Goal: Information Seeking & Learning: Learn about a topic

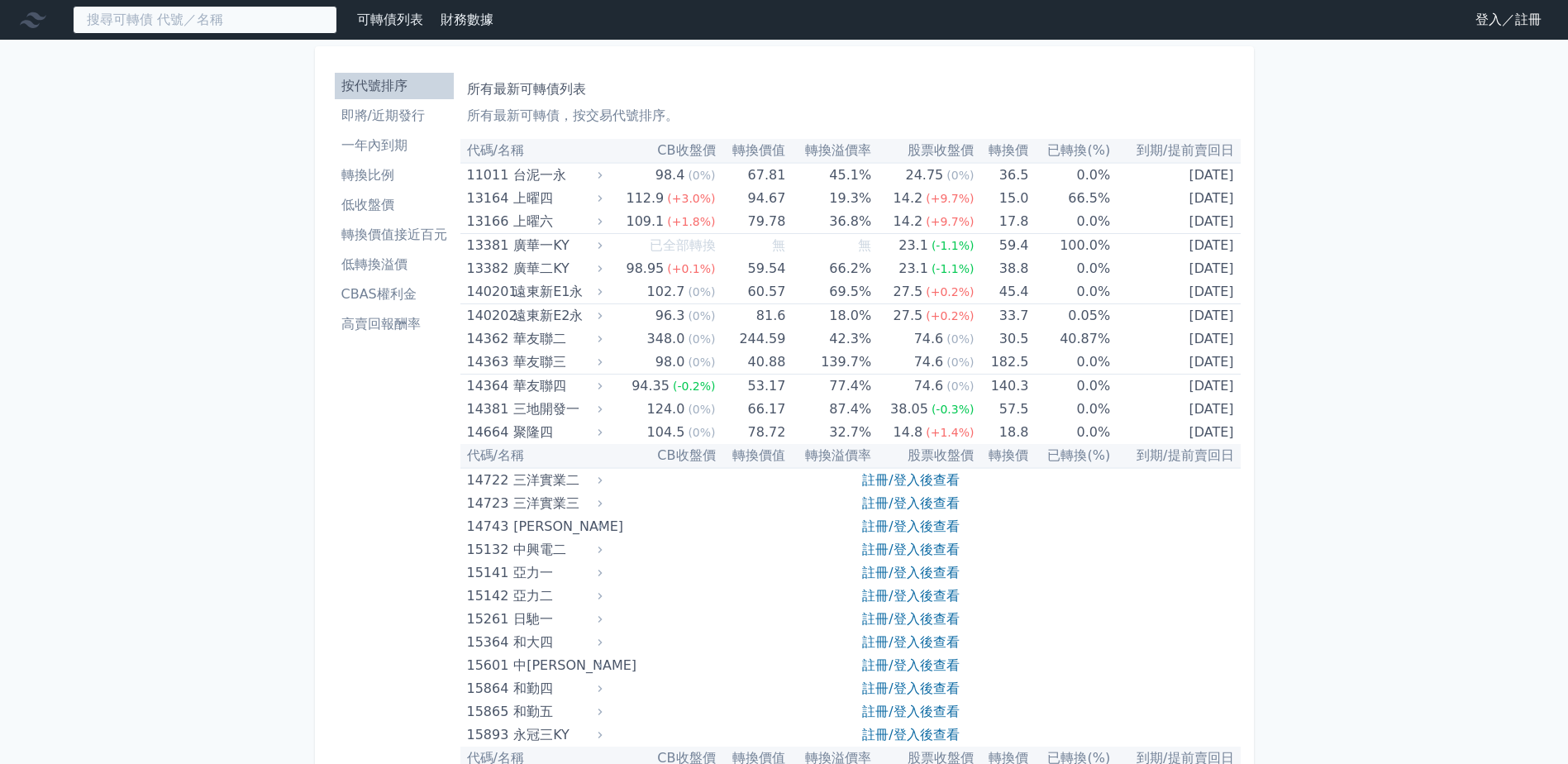
click at [238, 15] on input at bounding box center [205, 19] width 265 height 28
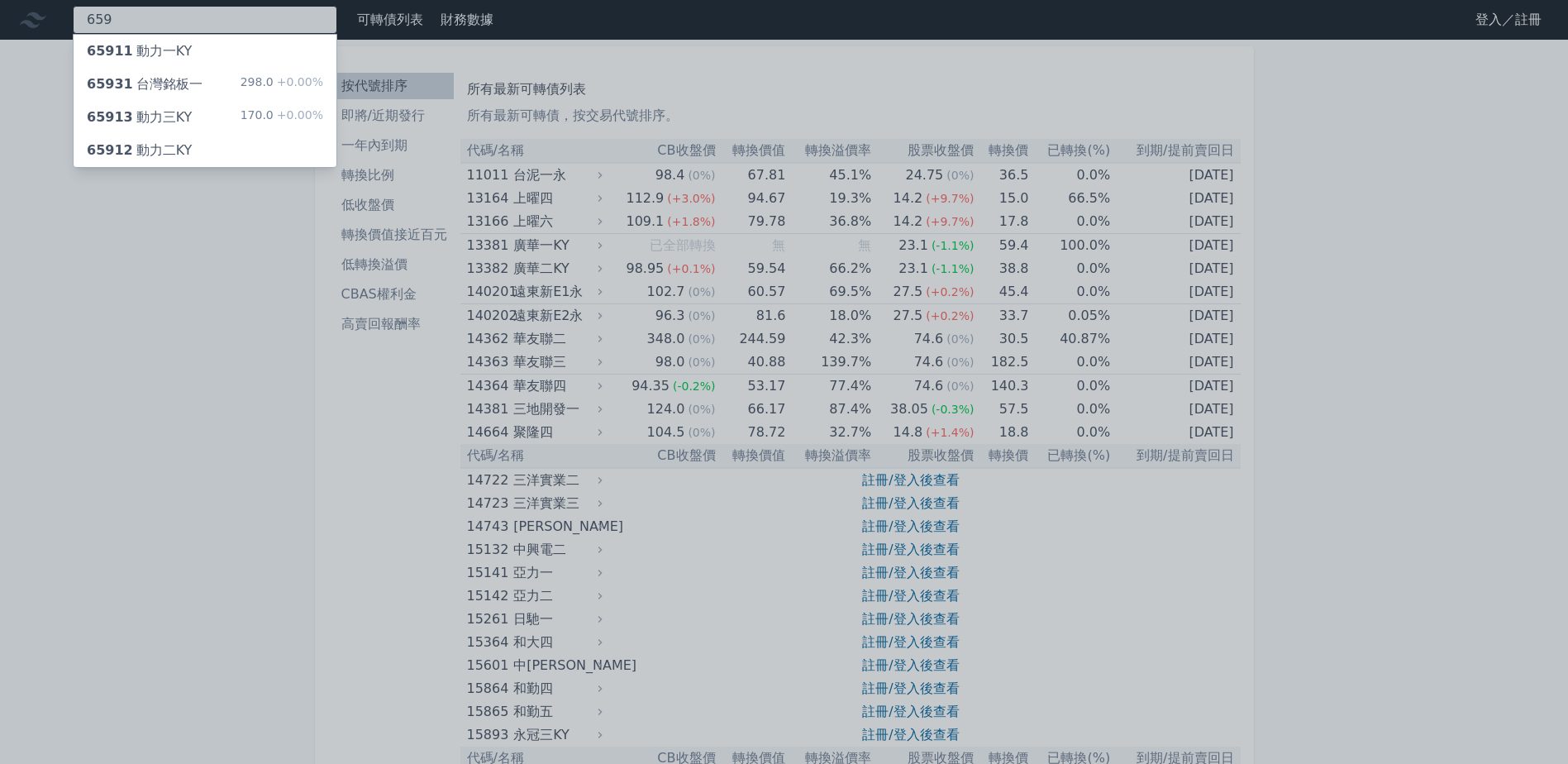
type input "659"
click at [235, 120] on div "65913 動力三KY 170.0 +0.00%" at bounding box center [205, 117] width 263 height 33
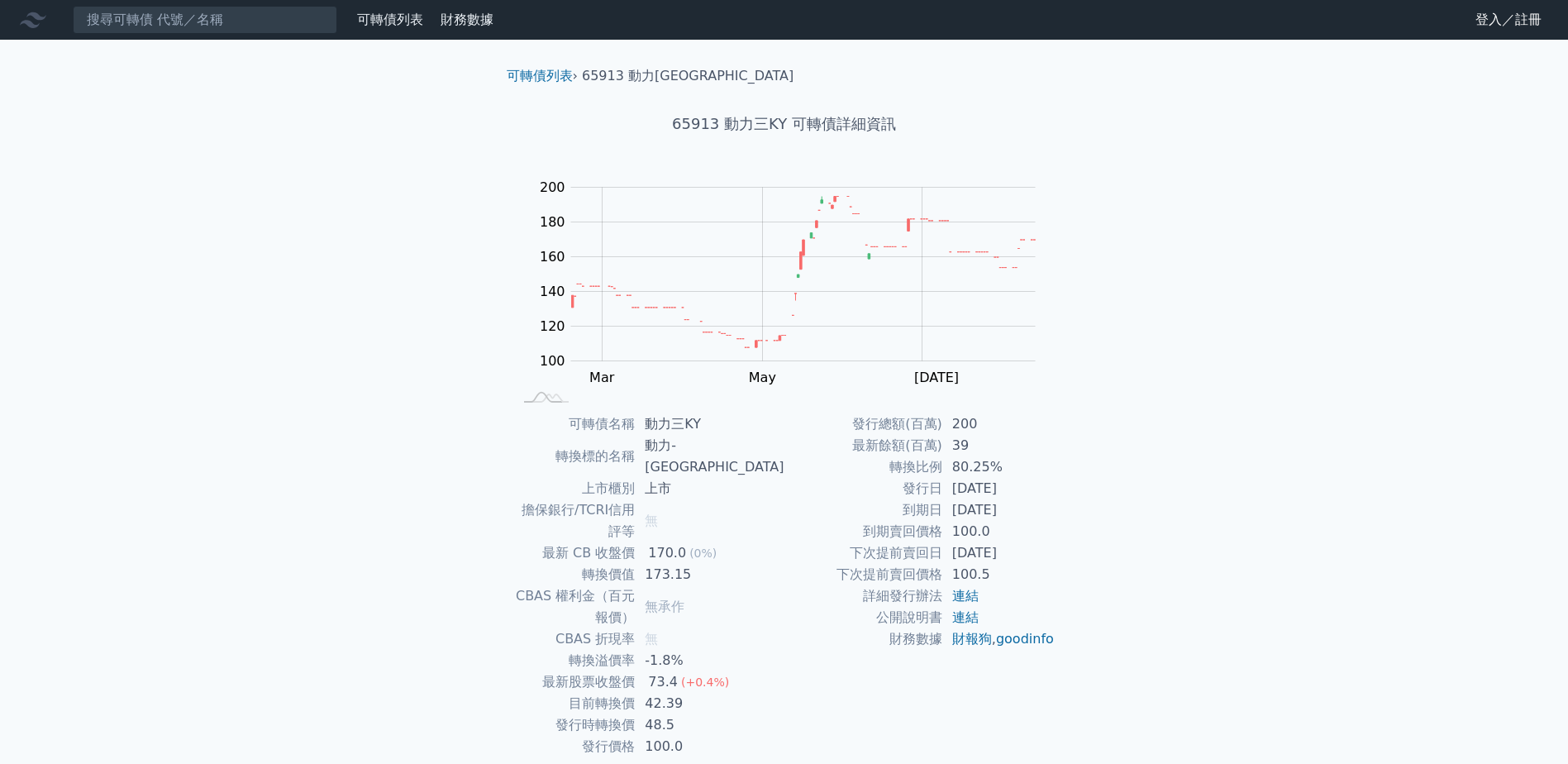
click at [1139, 565] on div "可轉債列表 財務數據 可轉債列表 財務數據 登入／註冊 登入／註冊 可轉債列表 › 65913 動力三KY 65913 動力三KY 可轉債詳細資訊 Zoom …" at bounding box center [784, 414] width 1568 height 830
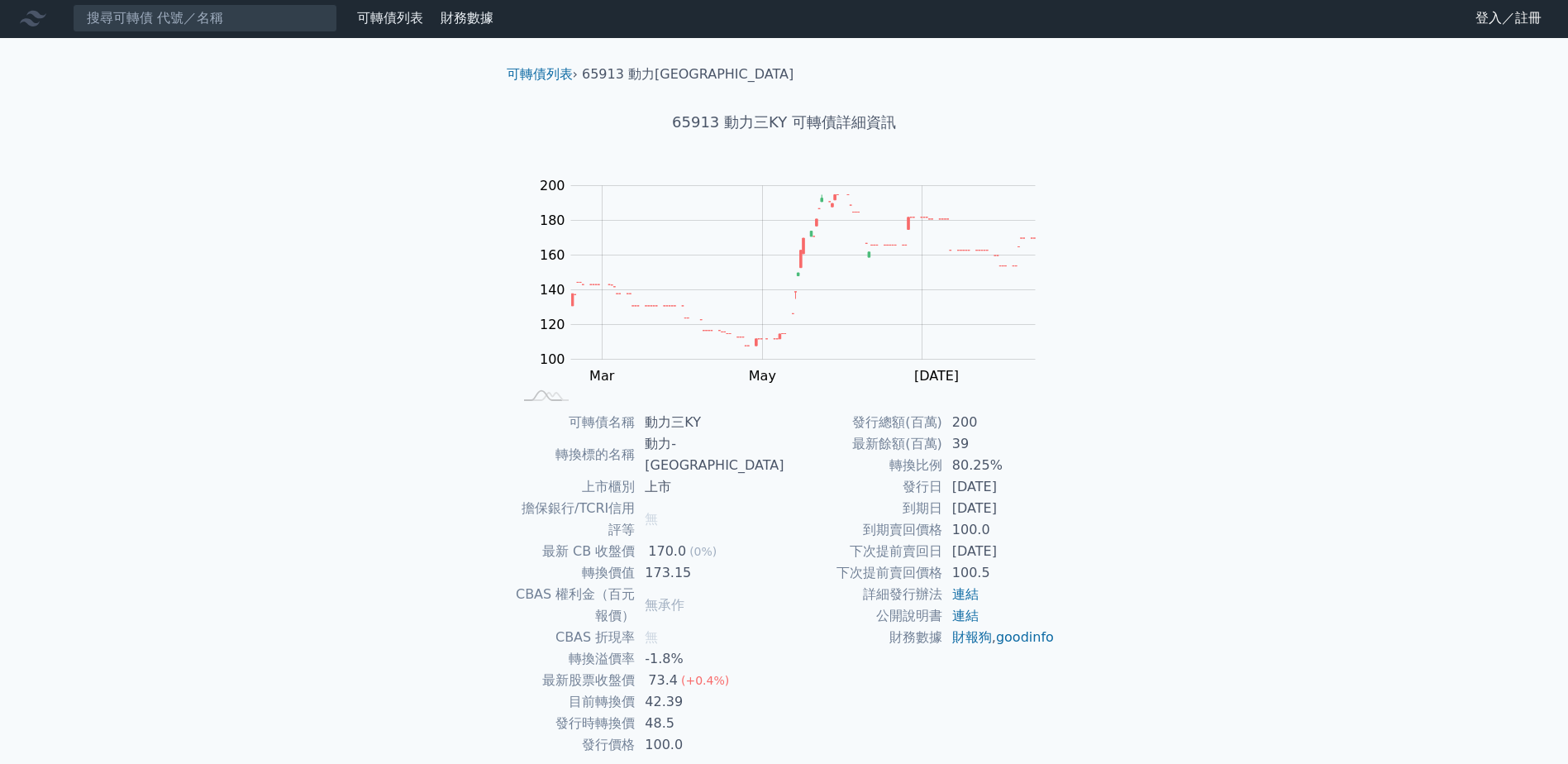
click at [1066, 545] on div "可轉債名稱 動力三KY 轉換標的名稱 動力-KY 上市櫃別 上市 擔保銀行/TCRI信用評等 無 最新 CB 收盤價 170.0 (0%) 轉換價值 173.…" at bounding box center [785, 583] width 582 height 344
click at [1041, 565] on td "100.5" at bounding box center [998, 573] width 113 height 22
click at [1089, 351] on div "可轉債列表 › 65913 動力三KY 65913 動力三KY 可轉債詳細資訊 Zoom Out 100 60 80 100 120 140 160 180 …" at bounding box center [785, 434] width 635 height 790
click at [1080, 347] on div "可轉債列表 › 65913 動力三KY 65913 動力三KY 可轉債詳細資訊 Zoom Out 100 60 80 100 120 140 160 180 …" at bounding box center [785, 434] width 635 height 790
click at [1073, 336] on div "Zoom Out 100 60 80 100 120 140 160 180 200 220 L [PERSON_NAME][DATE] Mar May [D…" at bounding box center [785, 289] width 582 height 232
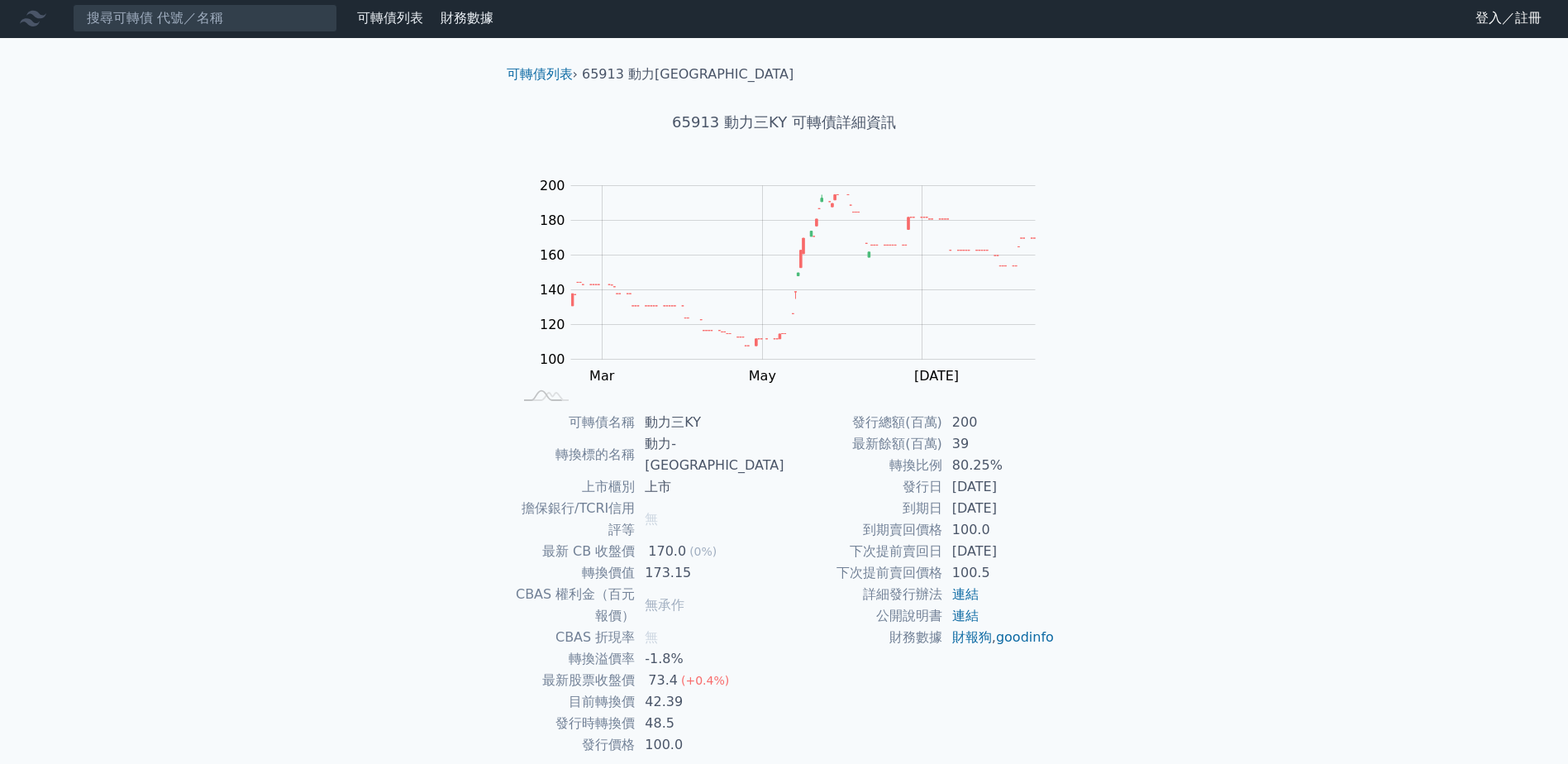
click at [415, 516] on div "可轉債列表 財務數據 可轉債列表 財務數據 登入／註冊 登入／註冊 可轉債列表 › 65913 動力三KY 65913 動力三KY 可轉債詳細資訊 Zoom …" at bounding box center [784, 413] width 1568 height 830
drag, startPoint x: 956, startPoint y: 507, endPoint x: 1105, endPoint y: 510, distance: 149.0
click at [1105, 510] on div "可轉債列表 財務數據 可轉債列表 財務數據 登入／註冊 登入／註冊 可轉債列表 › 65913 動力三KY 65913 動力三KY 可轉債詳細資訊 Zoom …" at bounding box center [784, 413] width 1568 height 830
drag, startPoint x: 1038, startPoint y: 515, endPoint x: 947, endPoint y: 516, distance: 91.0
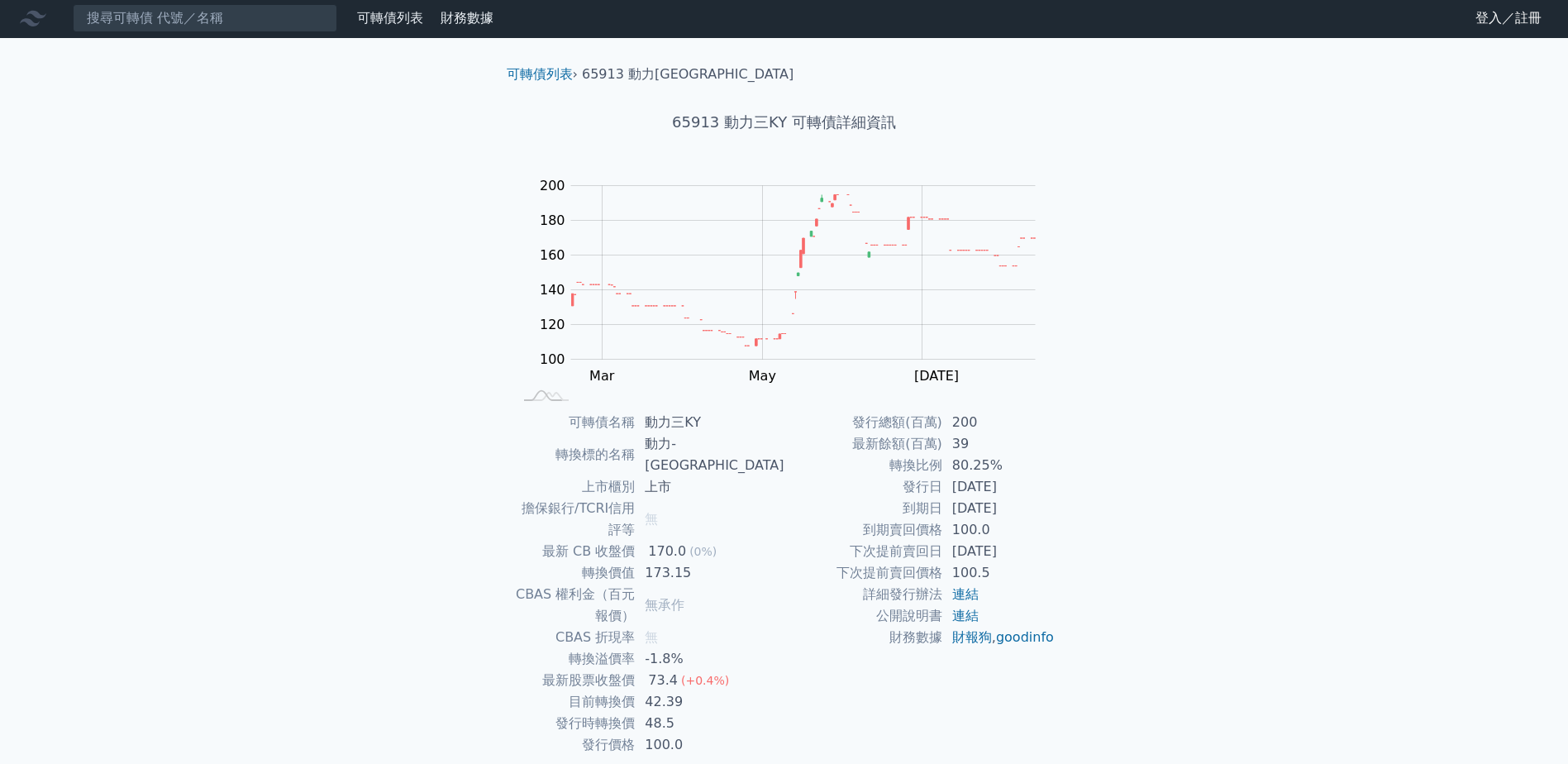
click at [947, 516] on td "[DATE]" at bounding box center [998, 508] width 113 height 22
click at [946, 515] on td "[DATE]" at bounding box center [998, 508] width 113 height 22
drag, startPoint x: 947, startPoint y: 476, endPoint x: 1020, endPoint y: 472, distance: 73.1
click at [1020, 472] on td "80.25%" at bounding box center [998, 466] width 113 height 22
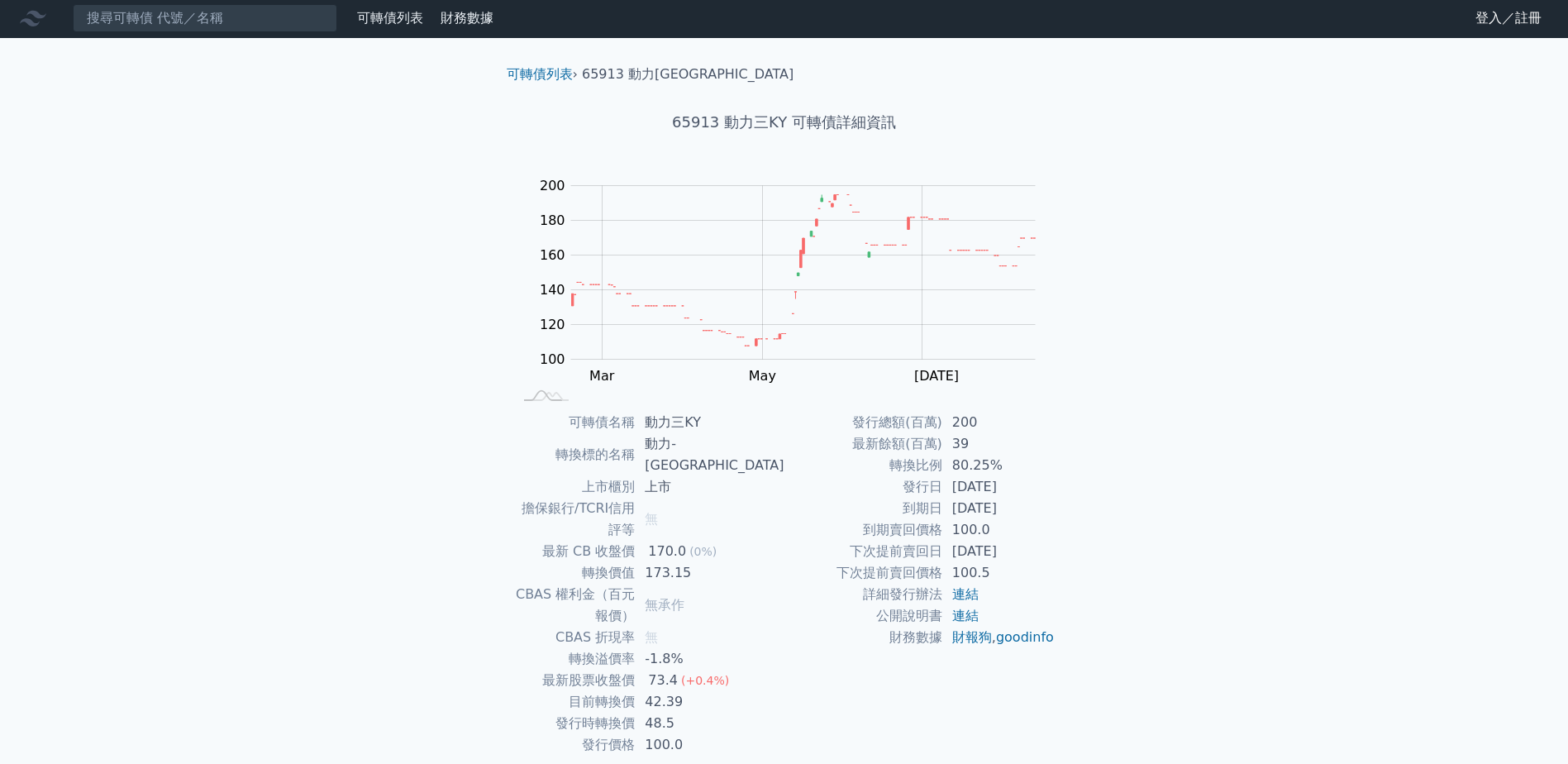
click at [1030, 480] on td "[DATE]" at bounding box center [998, 487] width 113 height 22
click at [1033, 498] on td "[DATE]" at bounding box center [998, 508] width 113 height 22
drag, startPoint x: 1031, startPoint y: 513, endPoint x: 951, endPoint y: 509, distance: 80.1
click at [951, 509] on td "[DATE]" at bounding box center [998, 508] width 113 height 22
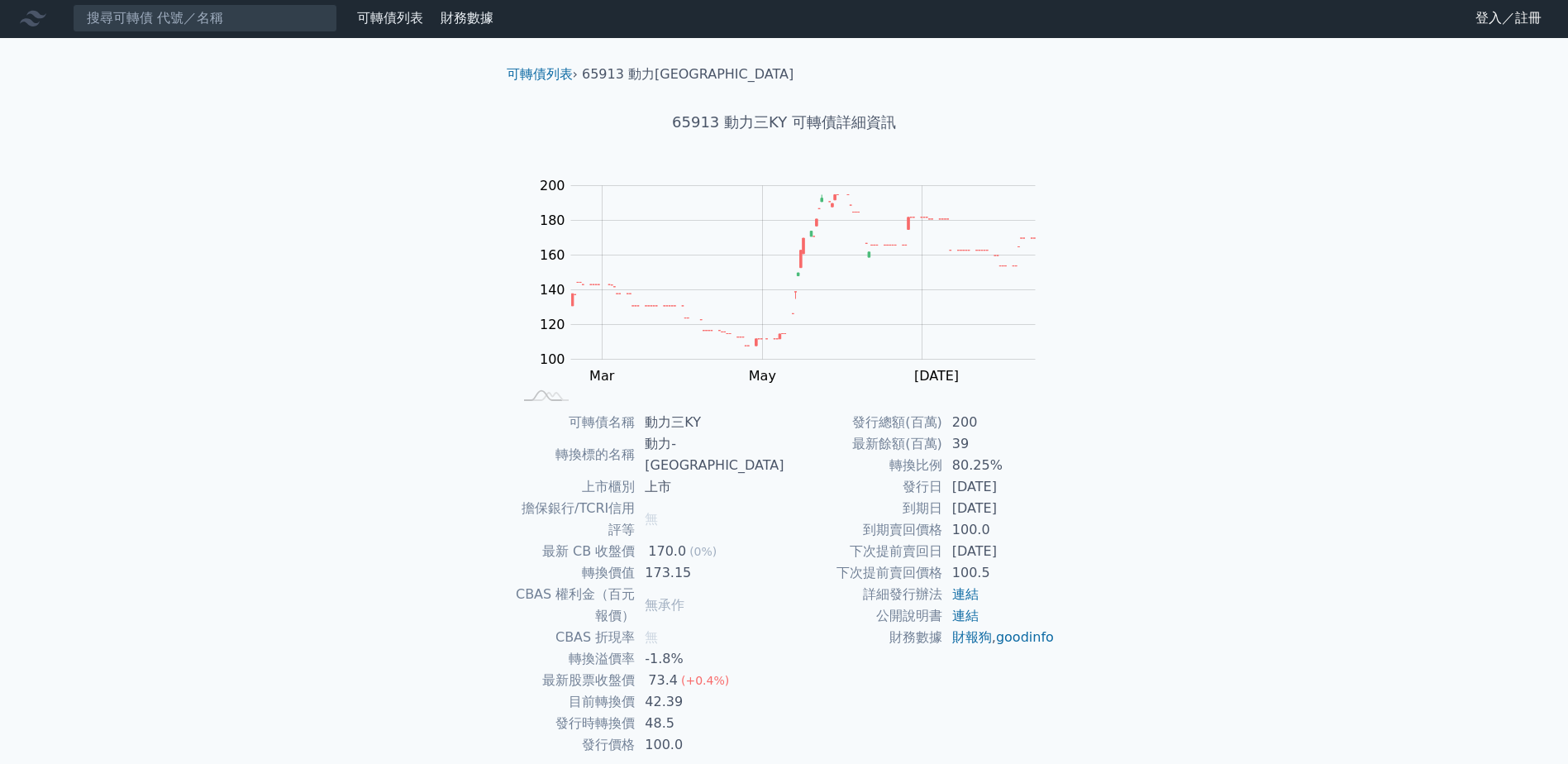
click at [427, 557] on div "可轉債列表 財務數據 可轉債列表 財務數據 登入／註冊 登入／註冊 可轉債列表 › 65913 動力三KY 65913 動力三KY 可轉債詳細資訊 Zoom …" at bounding box center [784, 413] width 1568 height 830
drag, startPoint x: 692, startPoint y: 513, endPoint x: 725, endPoint y: 529, distance: 36.7
click at [725, 529] on tbody "可轉債名稱 動力三KY 轉換標的名稱 動力-KY 上市櫃別 上市 擔保銀行/TCRI信用評等 無 最新 CB 收盤價 170.0 (0%) 轉換價值 173.…" at bounding box center [648, 583] width 271 height 344
click at [810, 293] on rect "Chart" at bounding box center [803, 273] width 465 height 173
click at [1053, 346] on div "Zoom Out 100 60 80 100 120 140 160 180 200 220 L [PERSON_NAME][DATE] Mar May [D…" at bounding box center [785, 289] width 582 height 232
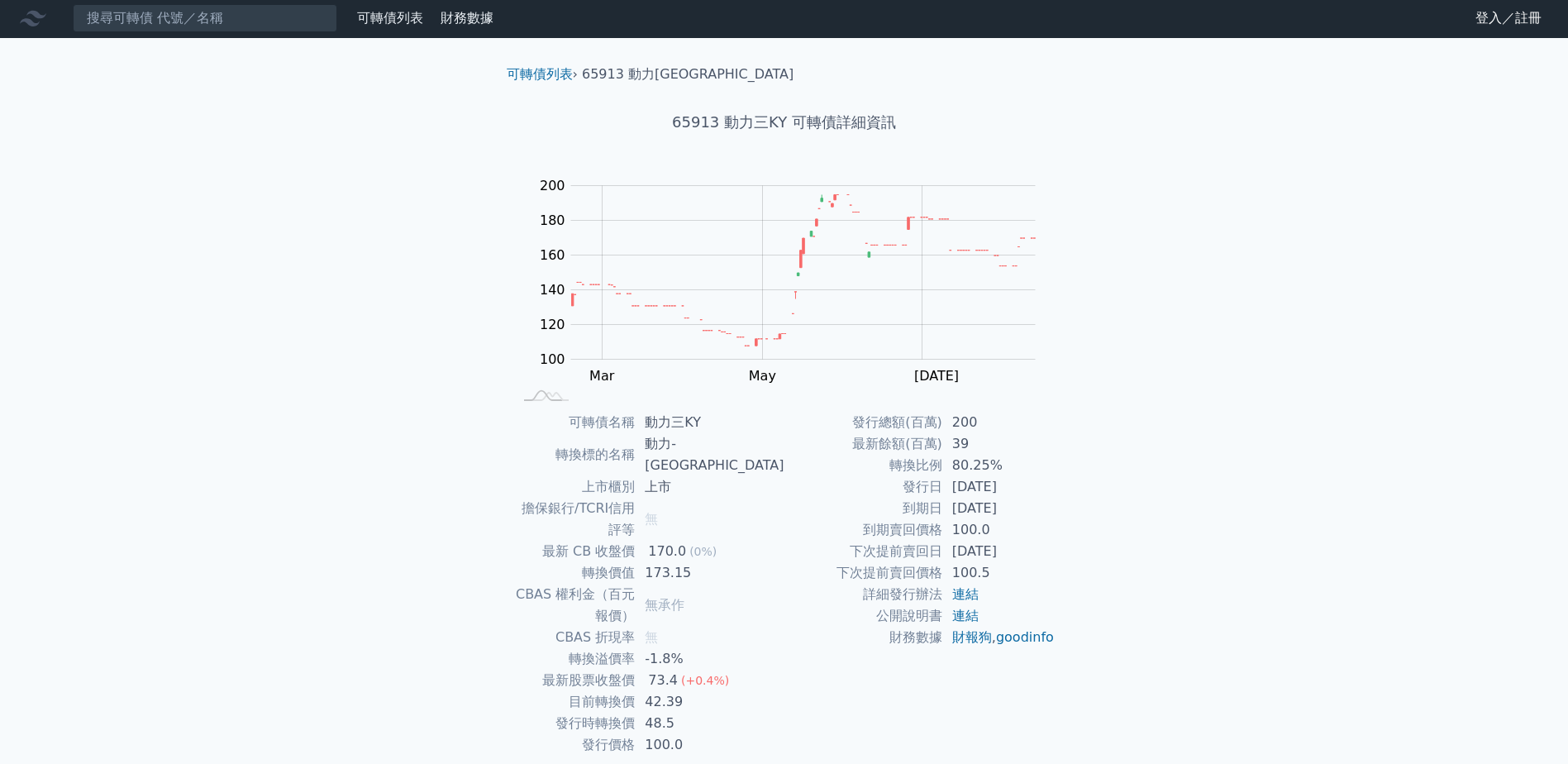
click at [1063, 372] on div "Zoom Out 100 60 80 100 120 140 160 180 200 220 L [PERSON_NAME][DATE] Mar May [D…" at bounding box center [785, 289] width 582 height 232
click at [1091, 412] on div "可轉債列表 › 65913 動力三KY 65913 動力三KY 可轉債詳細資訊 Zoom Out 100 60 80 100 120 140 160 180 …" at bounding box center [785, 434] width 635 height 790
click at [1089, 408] on div "可轉債列表 › 65913 動力三KY 65913 動力三KY 可轉債詳細資訊 Zoom Out 100 60 80 100 120 140 160 180 …" at bounding box center [785, 434] width 635 height 790
click at [1067, 389] on div "Zoom Out 100 60 80 100 120 140 160 180 200 220 L [PERSON_NAME][DATE] Mar May [D…" at bounding box center [785, 289] width 582 height 232
click at [789, 342] on rect "Chart" at bounding box center [803, 273] width 465 height 173
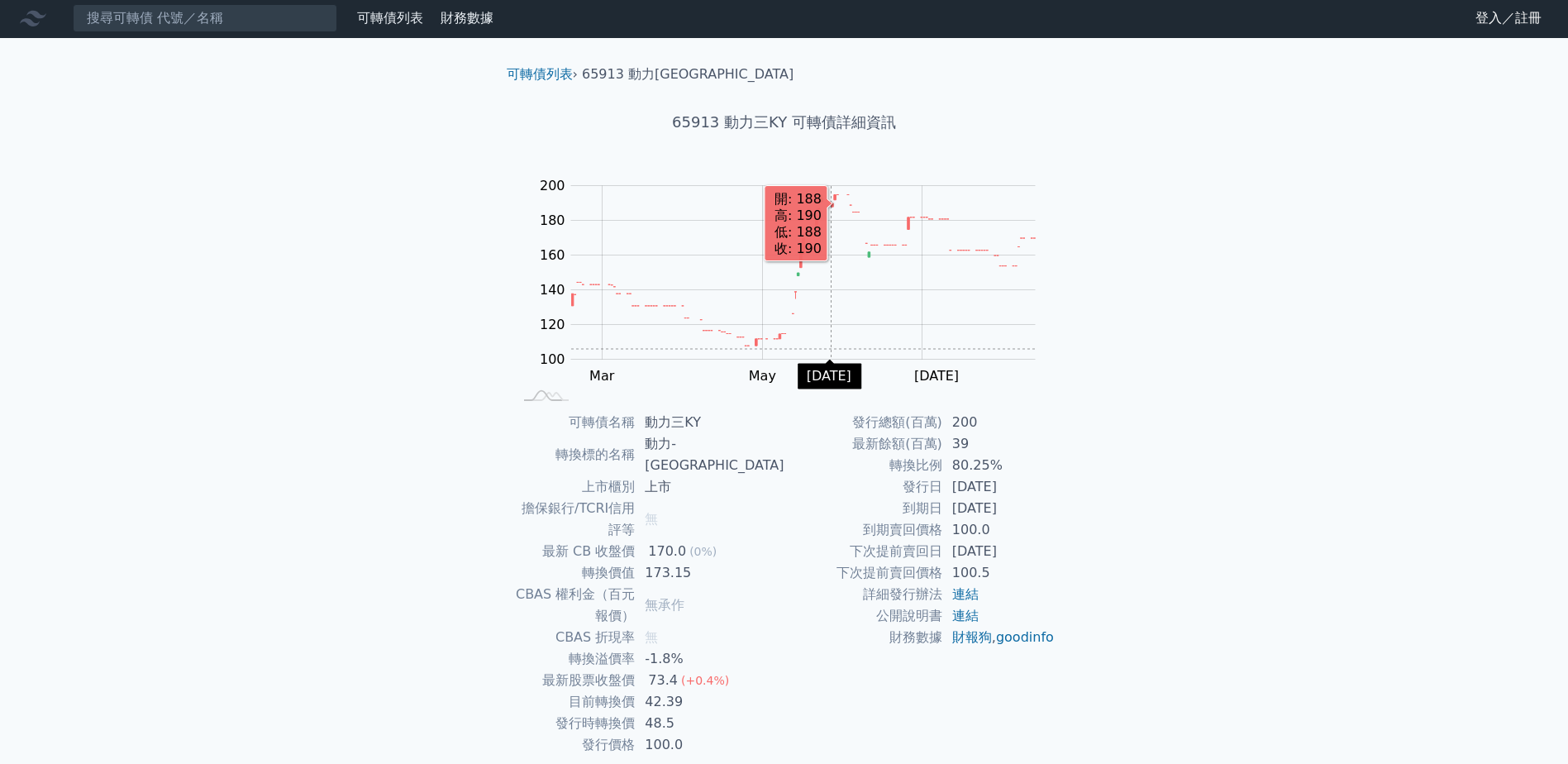
click at [835, 351] on rect "Chart" at bounding box center [803, 273] width 465 height 173
click at [1059, 363] on div "Zoom Out 100 60 80 100 120 140 160 180 200 220 L [PERSON_NAME][DATE] Mar May [D…" at bounding box center [785, 289] width 582 height 232
click at [1059, 355] on div "Zoom Out 100 60 80 100 120 140 160 180 200 220 L [PERSON_NAME][DATE] Mar May [D…" at bounding box center [785, 289] width 582 height 232
click at [497, 531] on div "可轉債名稱 動力三KY 轉換標的名稱 動力-KY 上市櫃別 上市 擔保銀行/TCRI信用評等 無 最新 CB 收盤價 170.0 (0%) 轉換價值 173.…" at bounding box center [785, 583] width 582 height 344
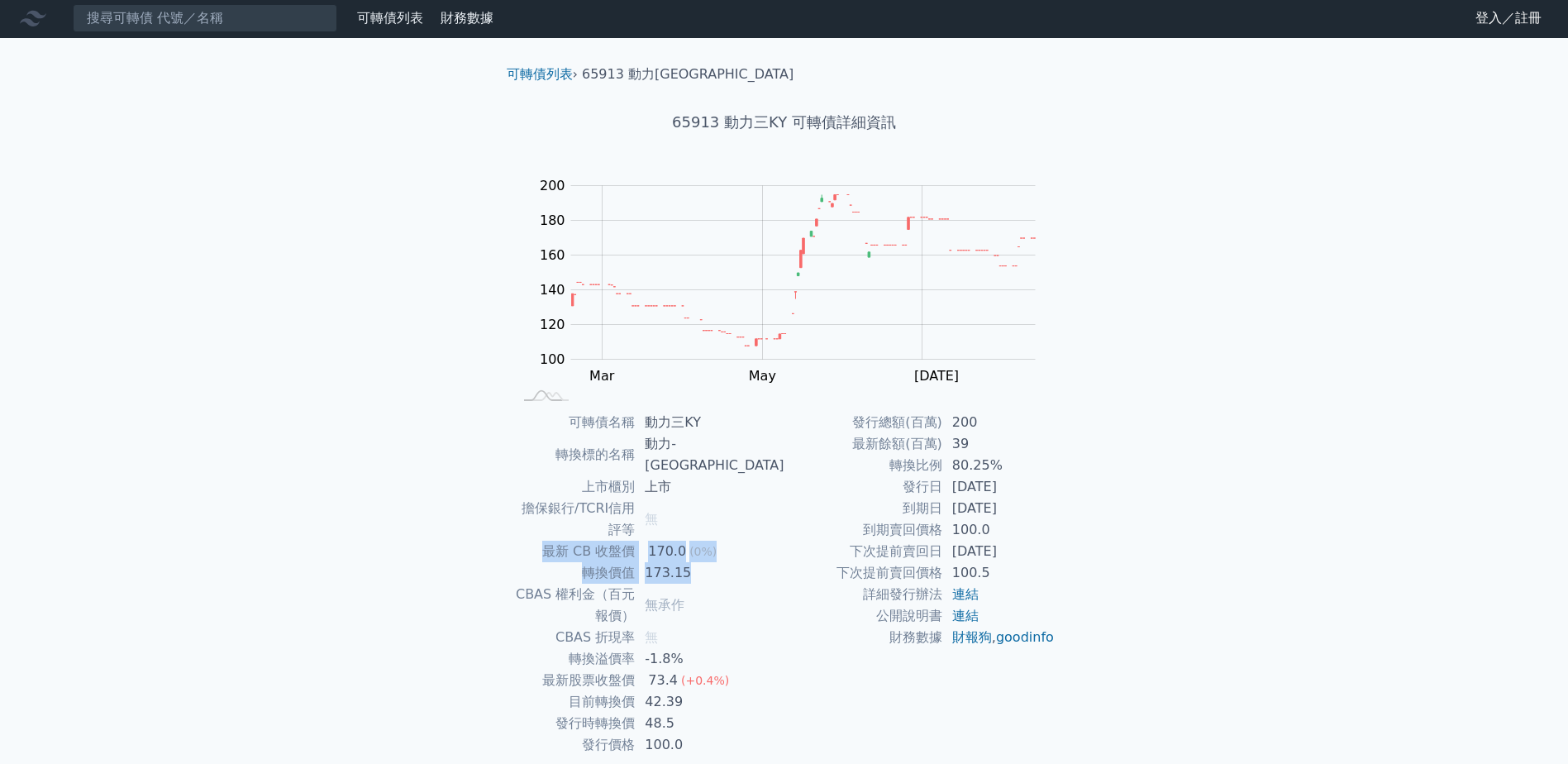
drag, startPoint x: 562, startPoint y: 504, endPoint x: 784, endPoint y: 532, distance: 223.8
click at [784, 532] on div "可轉債名稱 動力三KY 轉換標的名稱 動力-KY 上市櫃別 上市 擔保銀行/TCRI信用評等 無 最新 CB 收盤價 170.0 (0%) 轉換價值 173.…" at bounding box center [785, 583] width 582 height 344
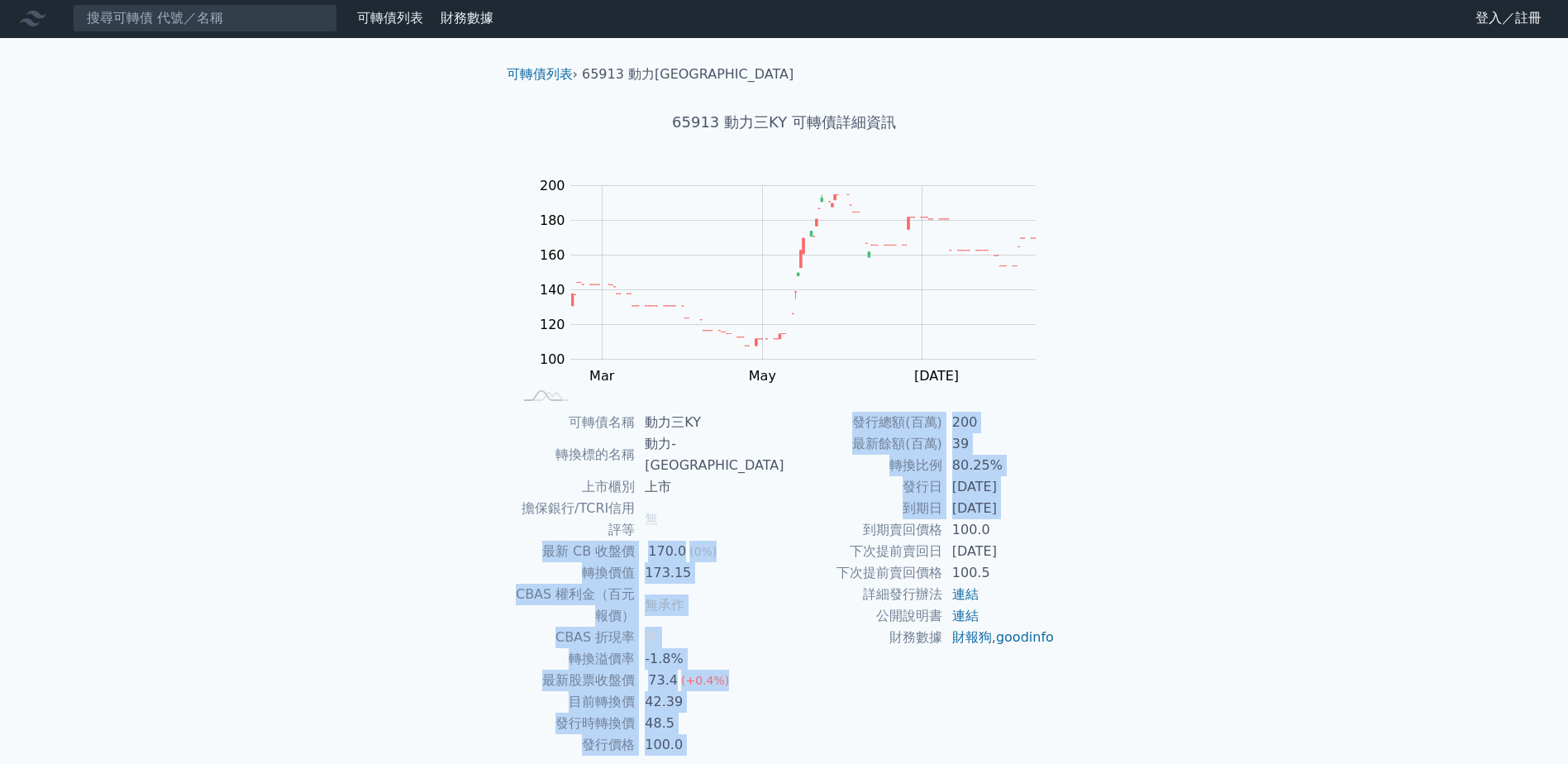
click at [784, 532] on td "到期賣回價格" at bounding box center [862, 530] width 158 height 22
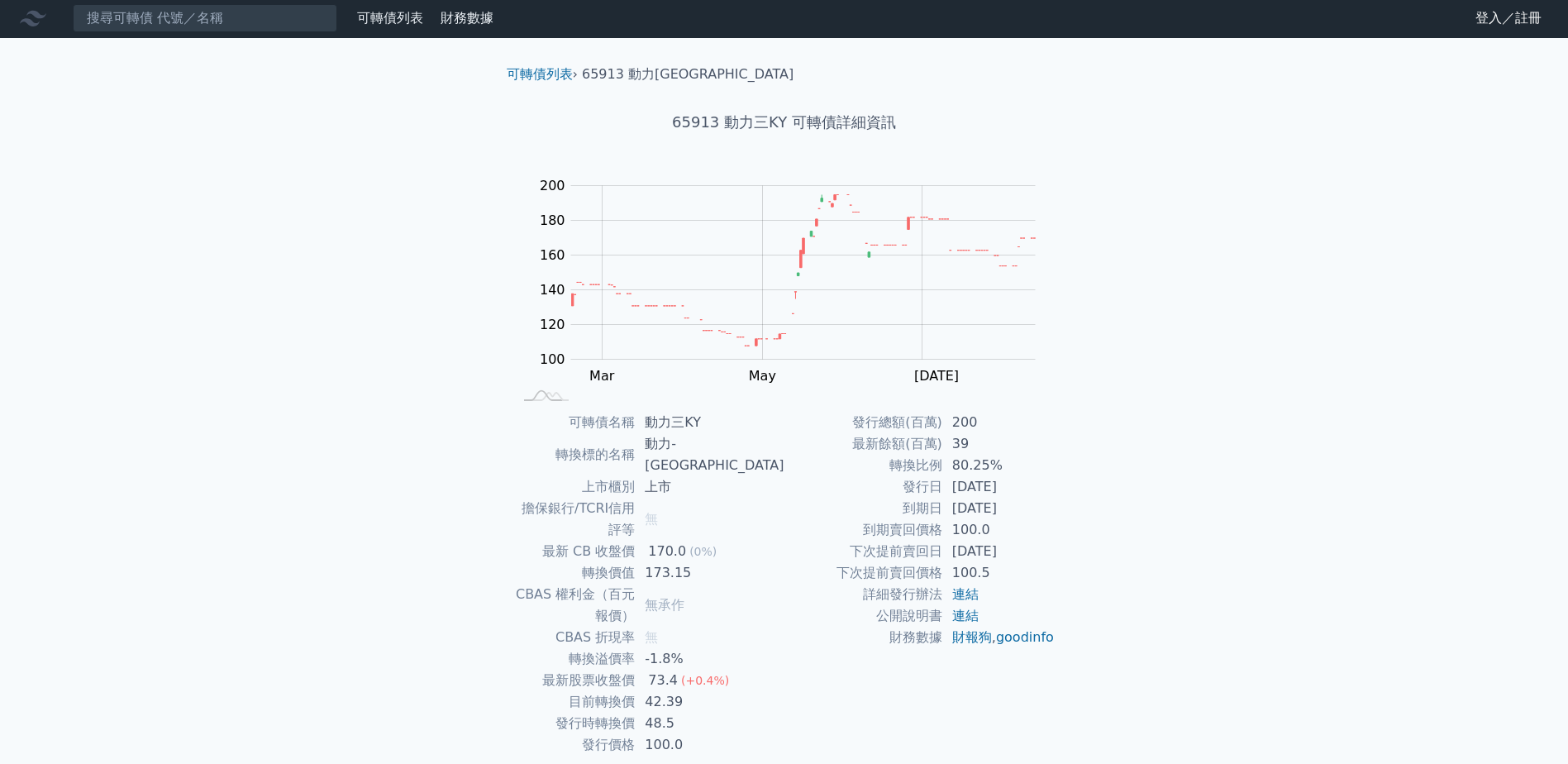
click at [783, 583] on td "無承作" at bounding box center [709, 604] width 149 height 43
click at [770, 562] on td "173.15" at bounding box center [709, 573] width 149 height 22
click at [425, 529] on div "可轉債列表 財務數據 可轉債列表 財務數據 登入／註冊 登入／註冊 可轉債列表 › 65913 動力三KY 65913 動力三KY 可轉債詳細資訊 Zoom …" at bounding box center [784, 413] width 1568 height 830
click at [426, 545] on div "可轉債列表 財務數據 可轉債列表 財務數據 登入／註冊 登入／註冊 可轉債列表 › 65913 動力三KY 65913 動力三KY 可轉債詳細資訊 Zoom …" at bounding box center [784, 413] width 1568 height 830
click at [434, 552] on div "可轉債列表 財務數據 可轉債列表 財務數據 登入／註冊 登入／註冊 可轉債列表 › 65913 動力三KY 65913 動力三KY 可轉債詳細資訊 Zoom …" at bounding box center [784, 413] width 1568 height 830
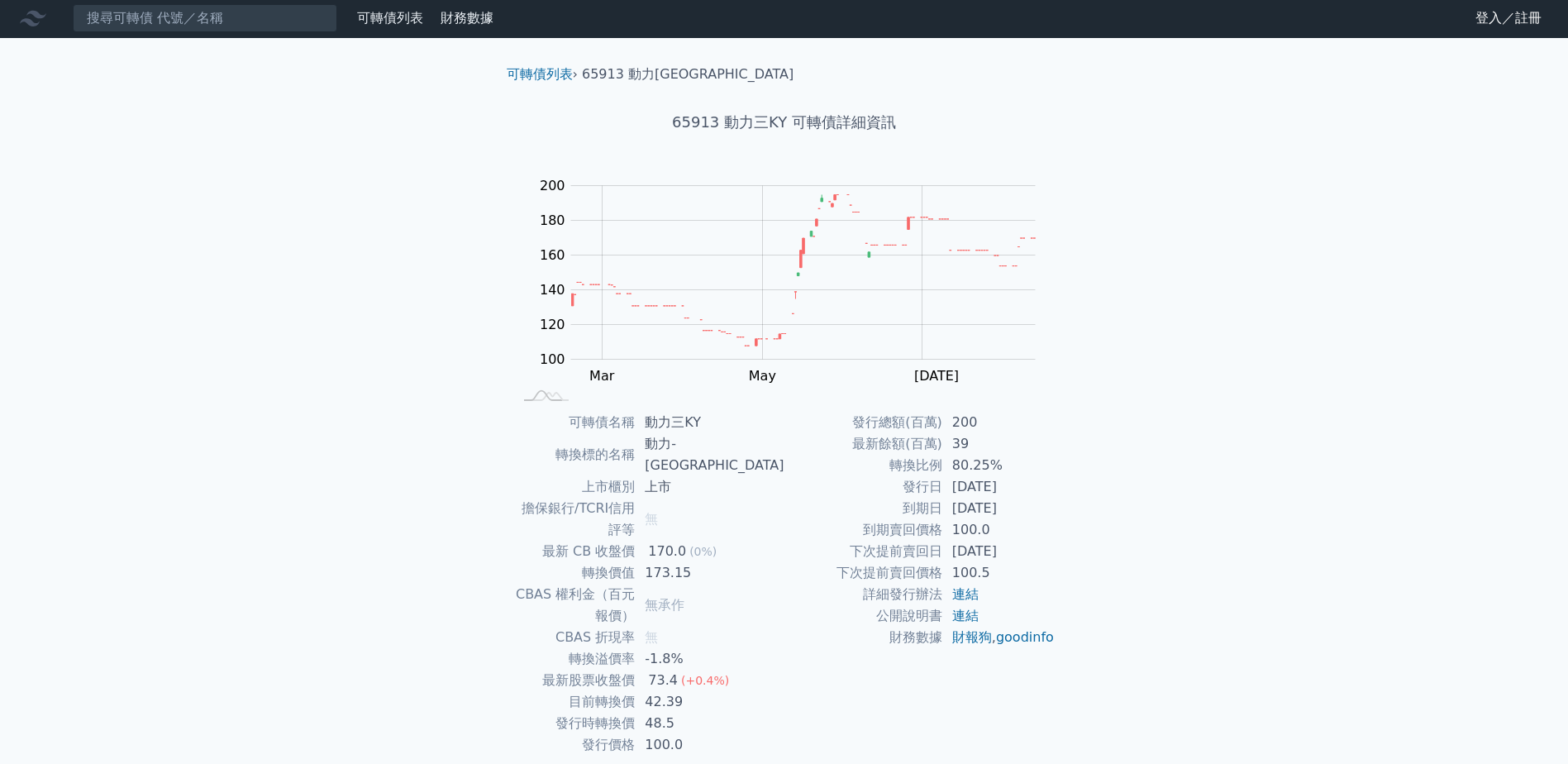
click at [758, 691] on td "42.39" at bounding box center [709, 702] width 149 height 22
click at [753, 627] on td "無" at bounding box center [709, 638] width 149 height 22
click at [765, 627] on td "無" at bounding box center [709, 638] width 149 height 22
